Goal: Use online tool/utility: Utilize a website feature to perform a specific function

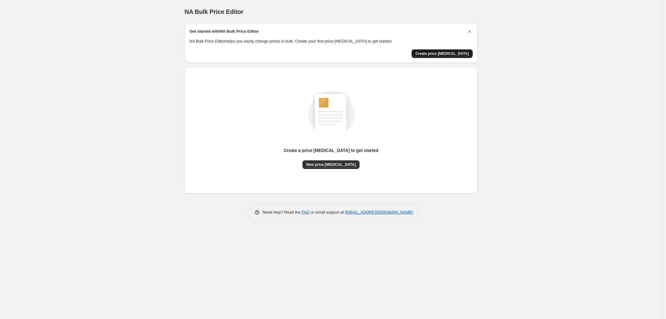
click at [455, 57] on button "Create price [MEDICAL_DATA]" at bounding box center [442, 53] width 61 height 9
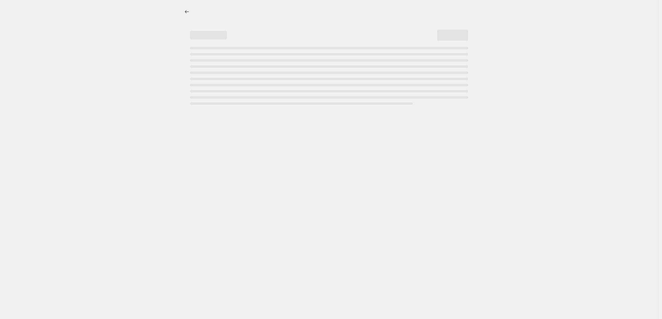
select select "percentage"
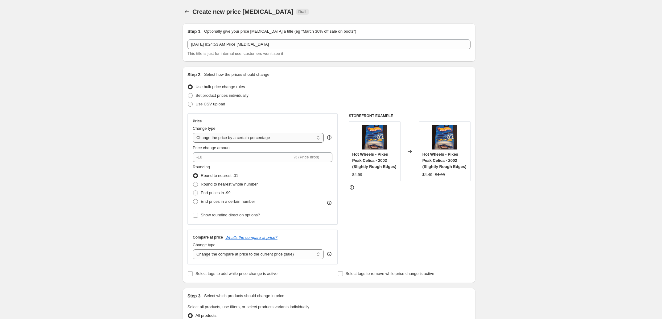
click at [305, 140] on select "Change the price to a certain amount Change the price by a certain amount Chang…" at bounding box center [258, 138] width 131 height 10
click at [284, 111] on div "Step 2. Select how the prices should change Use bulk price change rules Set pro…" at bounding box center [328, 175] width 283 height 207
click at [186, 12] on icon "Price change jobs" at bounding box center [187, 12] width 6 height 6
